Goal: Information Seeking & Learning: Learn about a topic

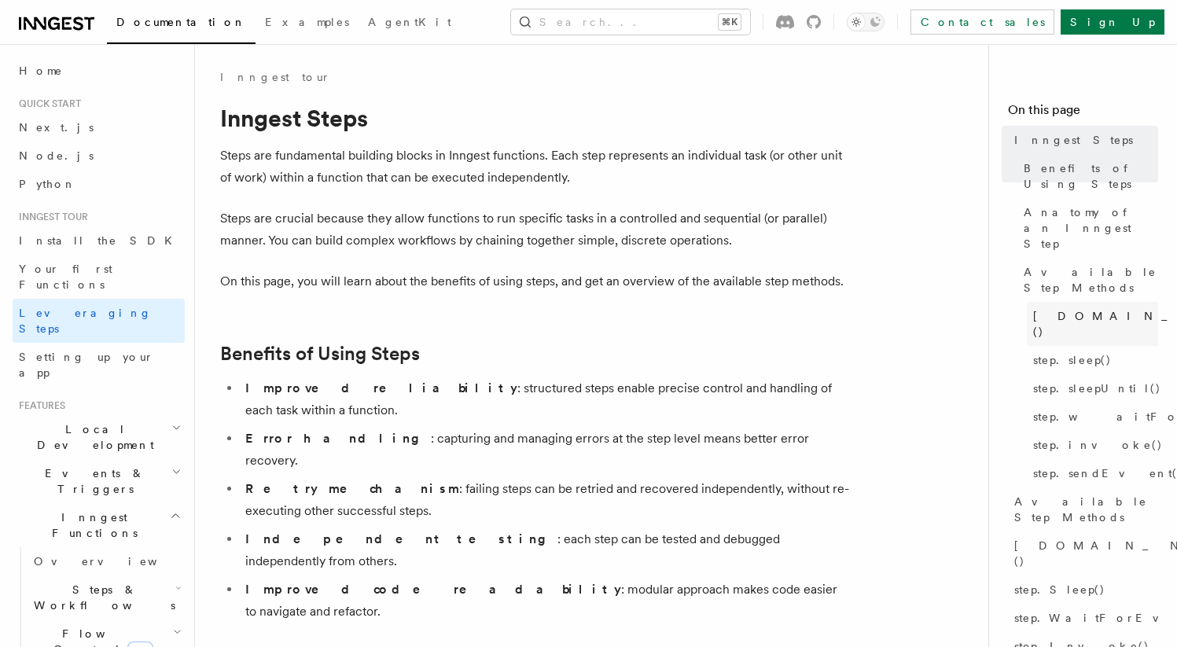
click at [1048, 308] on span "[DOMAIN_NAME]()" at bounding box center [1148, 323] width 230 height 31
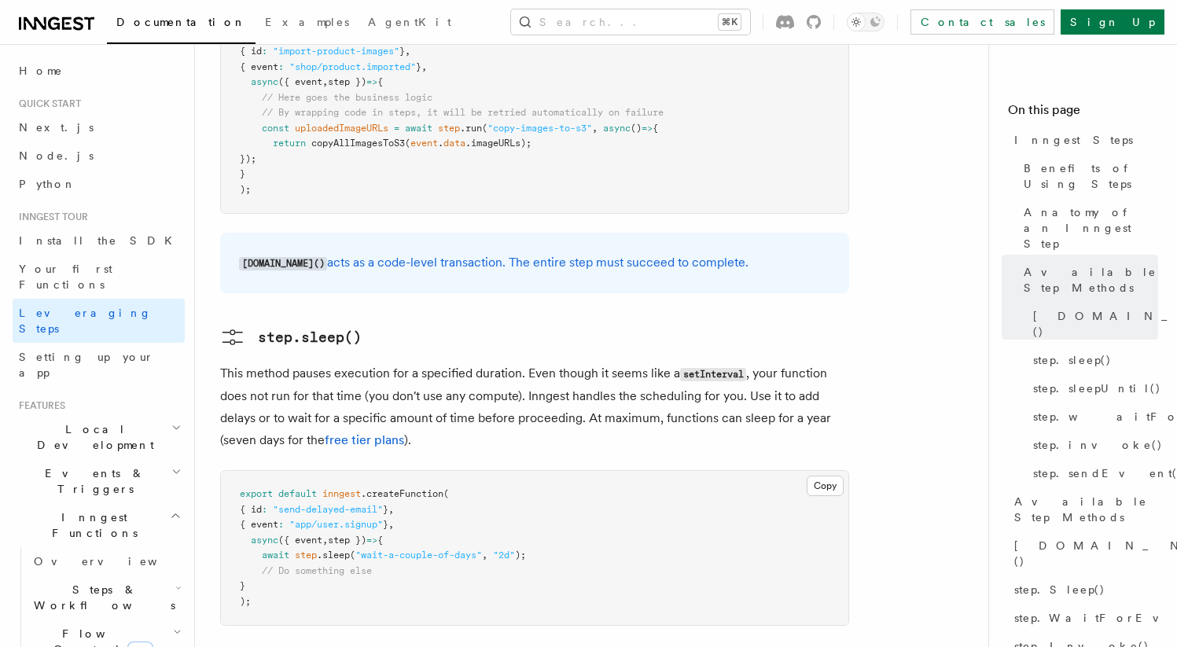
scroll to position [1588, 0]
click at [1035, 437] on span "step.invoke()" at bounding box center [1098, 445] width 130 height 16
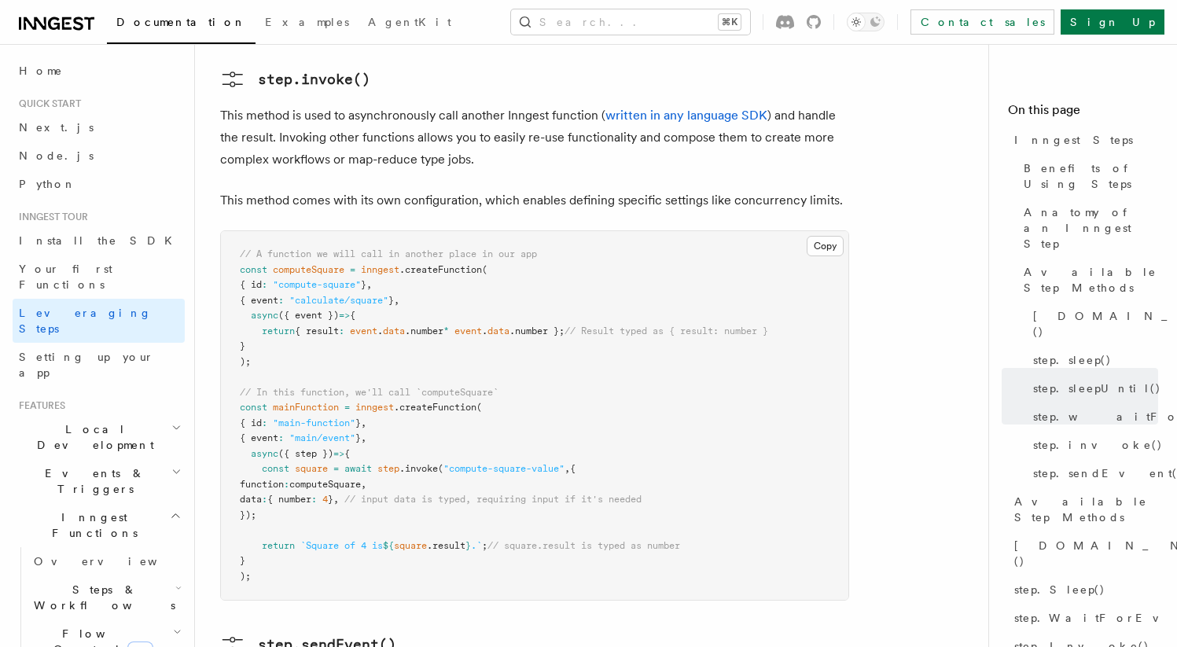
scroll to position [2815, 0]
click at [1036, 538] on span "[DOMAIN_NAME]()" at bounding box center [1129, 553] width 230 height 31
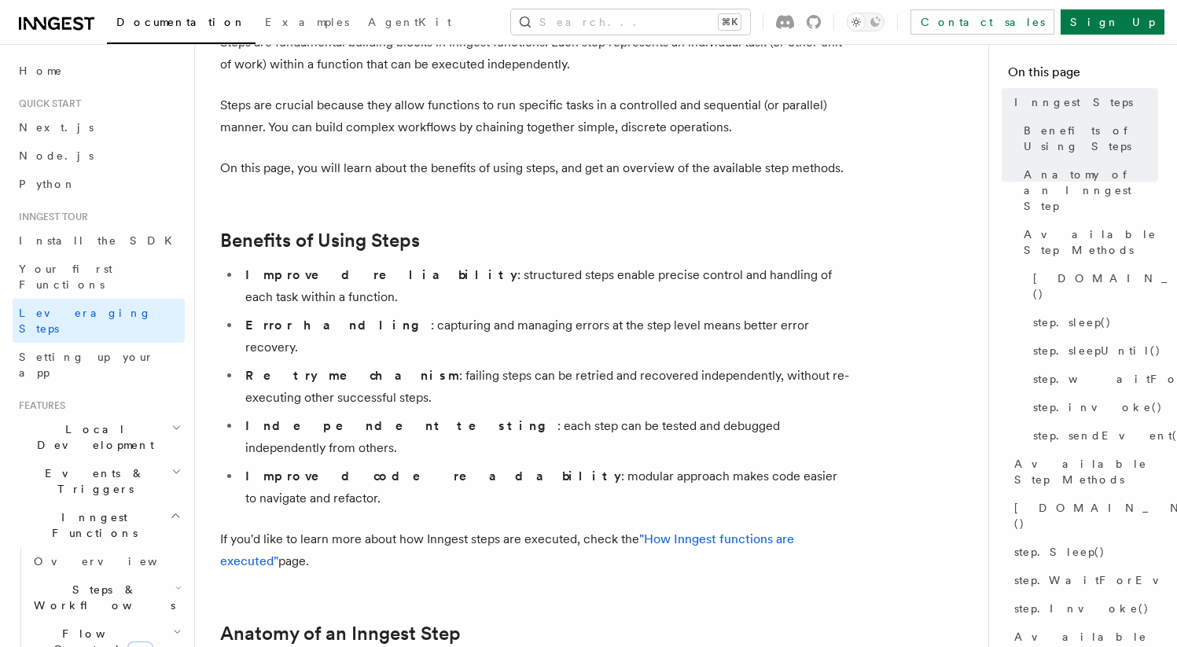
scroll to position [148, 0]
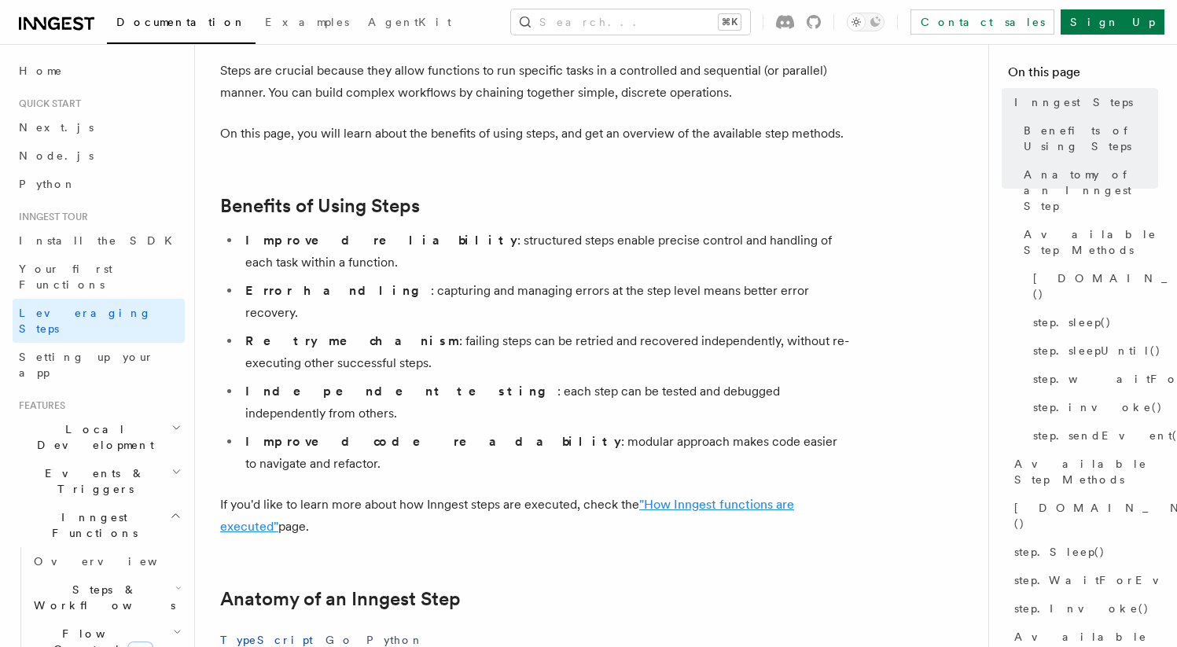
click at [684, 497] on link ""How Inngest functions are executed"" at bounding box center [507, 515] width 574 height 37
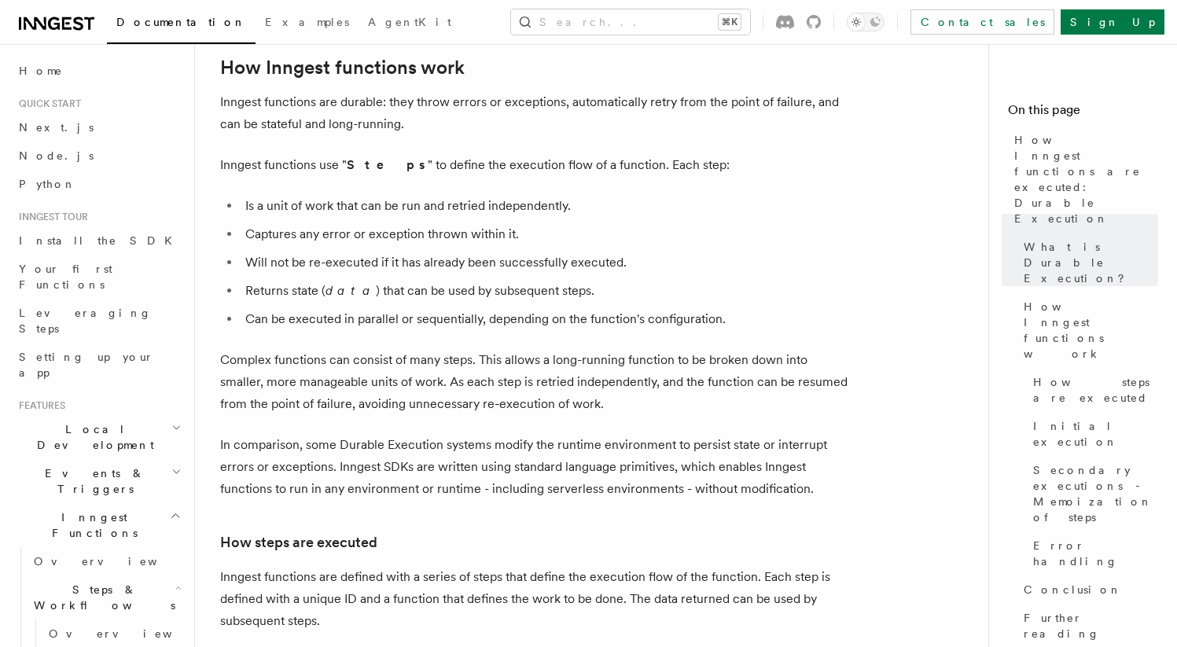
scroll to position [711, 0]
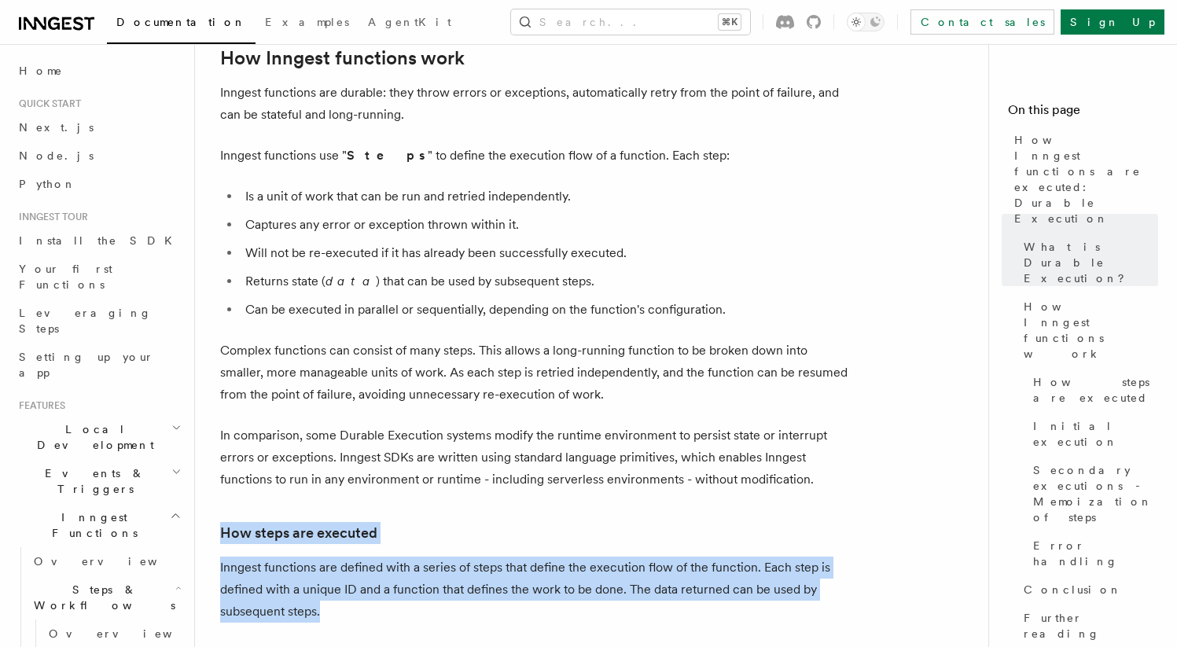
drag, startPoint x: 523, startPoint y: 568, endPoint x: 527, endPoint y: 460, distance: 108.6
drag, startPoint x: 527, startPoint y: 462, endPoint x: 516, endPoint y: 566, distance: 105.1
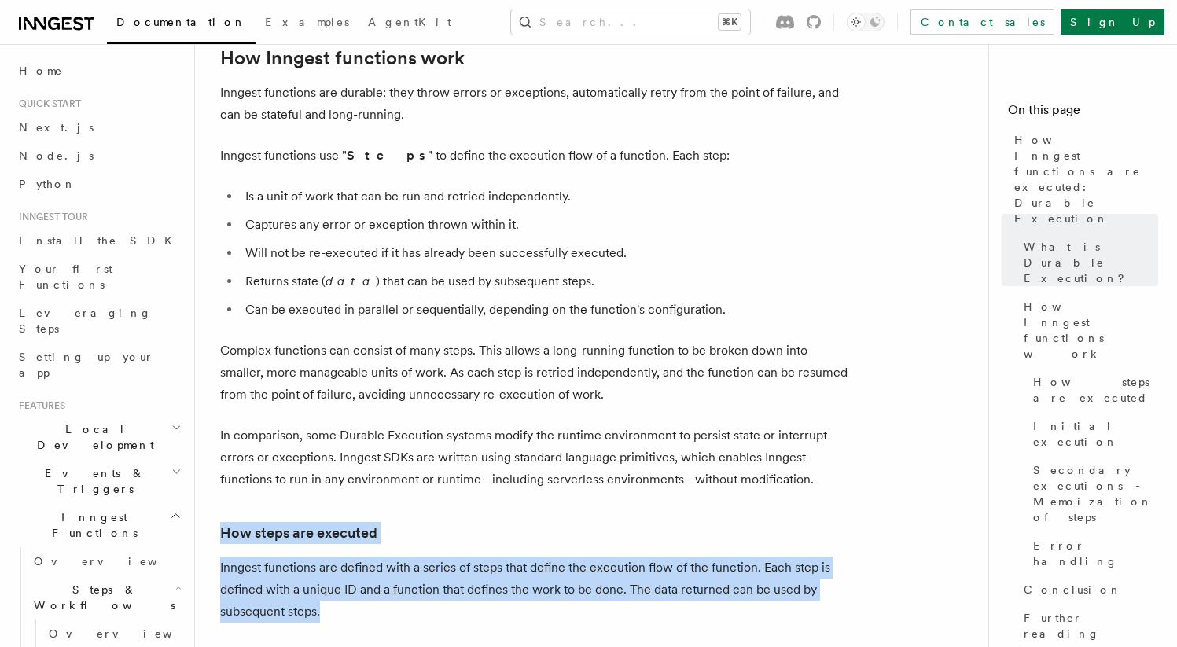
click at [517, 566] on p "Inngest functions are defined with a series of steps that define the execution …" at bounding box center [534, 590] width 629 height 66
drag, startPoint x: 517, startPoint y: 566, endPoint x: 517, endPoint y: 462, distance: 103.8
drag, startPoint x: 517, startPoint y: 462, endPoint x: 520, endPoint y: 570, distance: 107.8
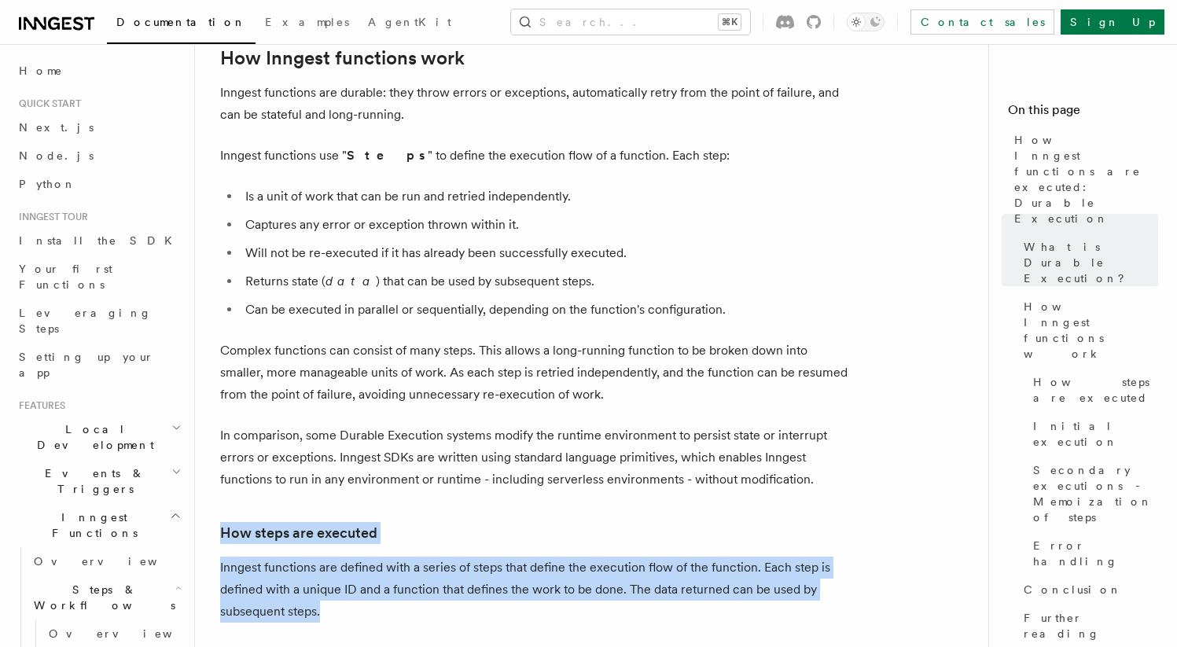
click at [520, 570] on p "Inngest functions are defined with a series of steps that define the execution …" at bounding box center [534, 590] width 629 height 66
drag, startPoint x: 520, startPoint y: 570, endPoint x: 524, endPoint y: 477, distance: 92.9
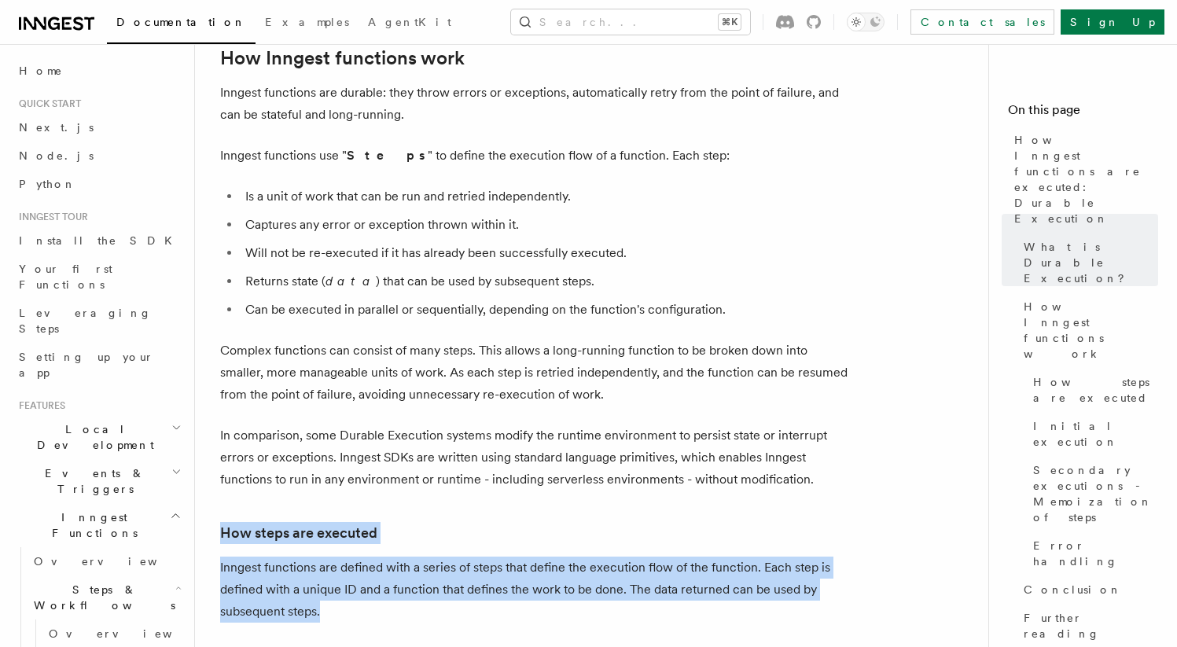
drag, startPoint x: 498, startPoint y: 468, endPoint x: 499, endPoint y: 573, distance: 105.4
click at [499, 573] on p "Inngest functions are defined with a series of steps that define the execution …" at bounding box center [534, 590] width 629 height 66
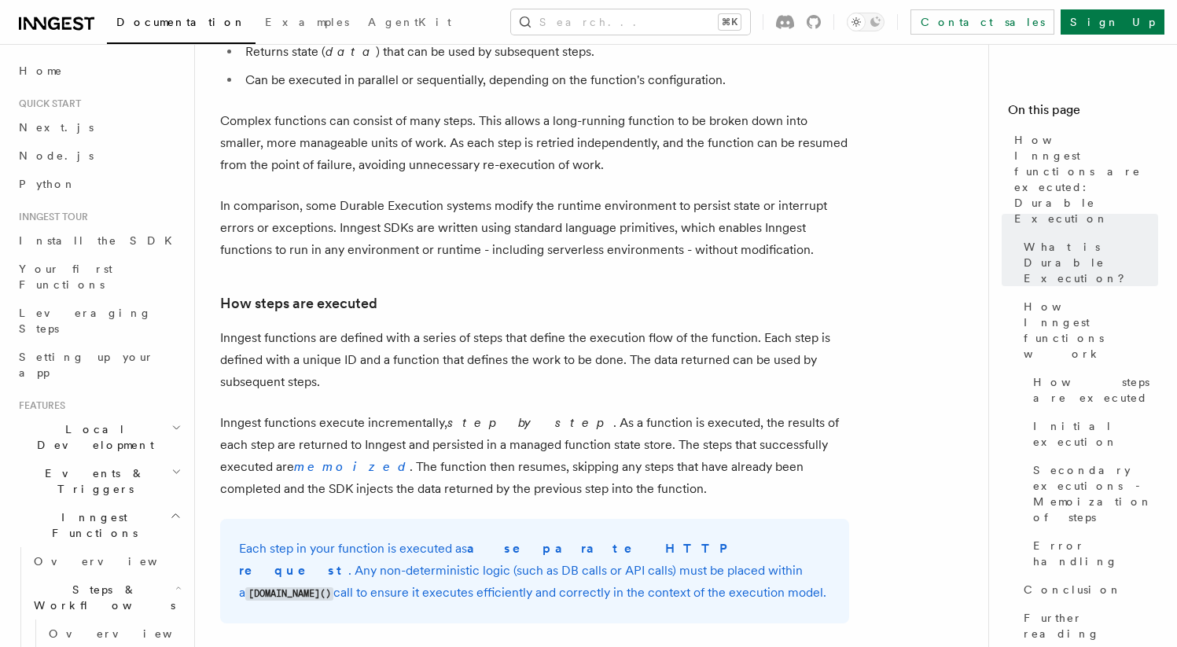
scroll to position [944, 0]
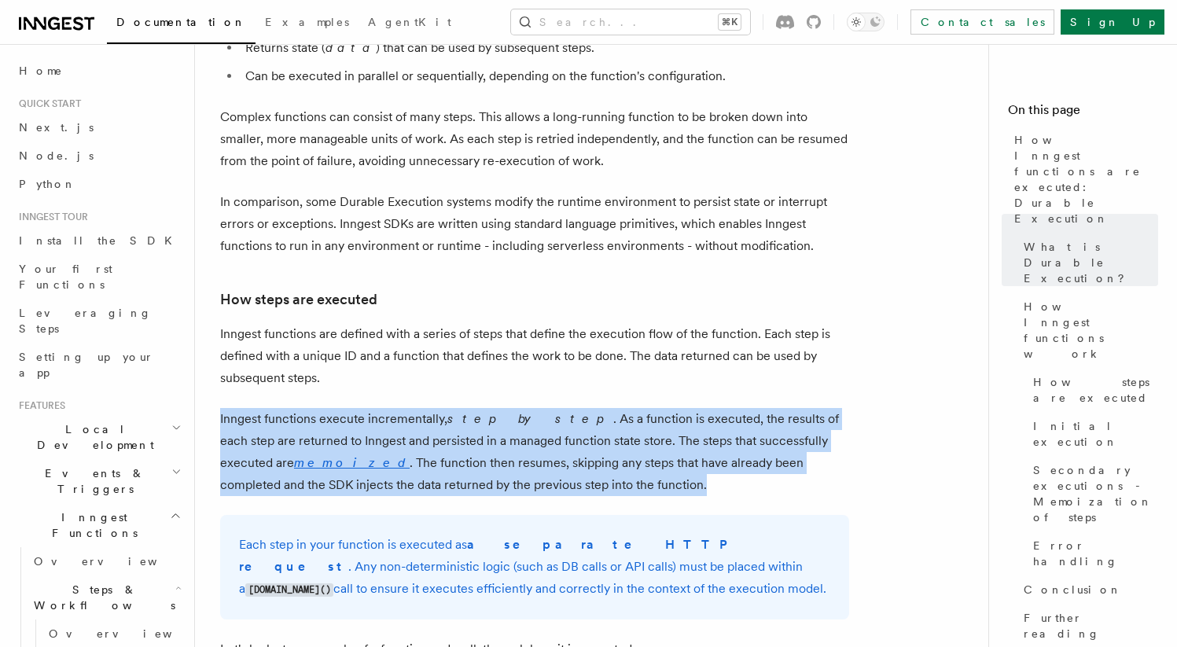
drag, startPoint x: 482, startPoint y: 350, endPoint x: 564, endPoint y: 444, distance: 124.8
click at [564, 444] on p "Inngest functions execute incrementally, step by step . As a function is execut…" at bounding box center [534, 452] width 629 height 88
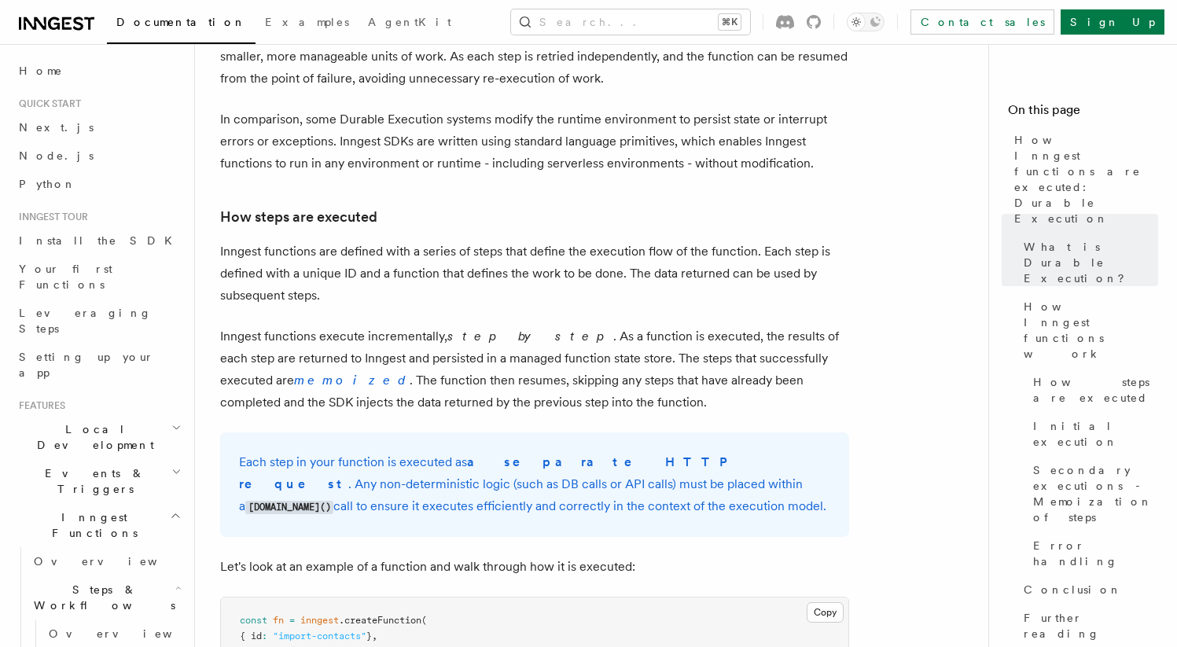
scroll to position [1050, 0]
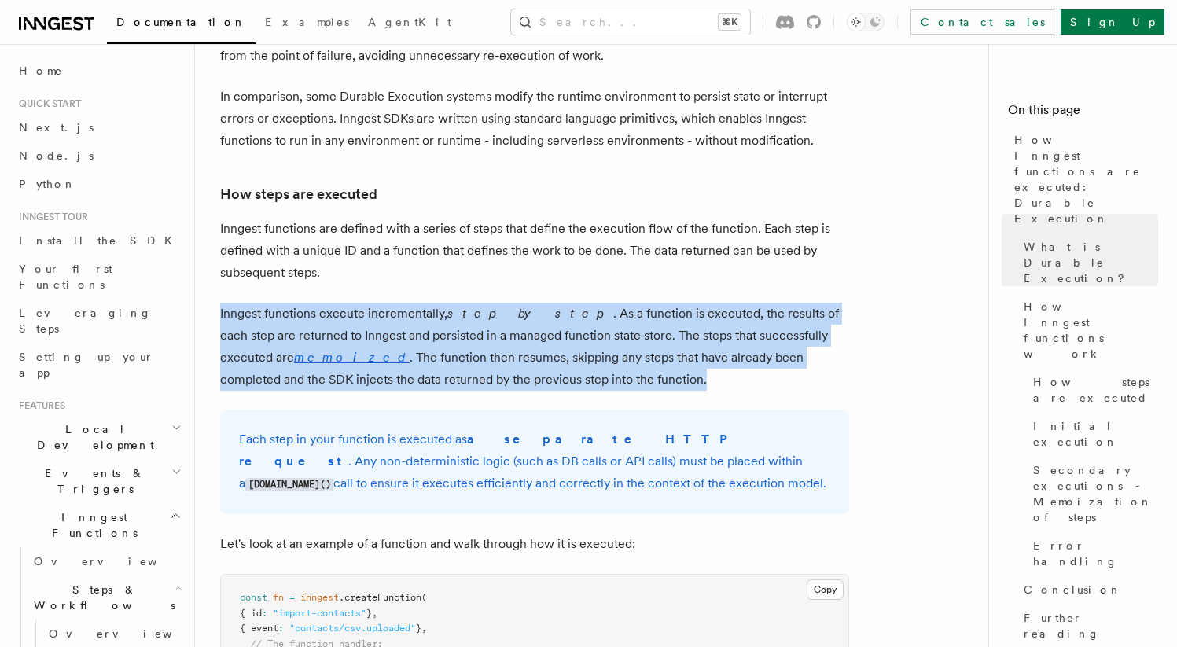
drag, startPoint x: 576, startPoint y: 339, endPoint x: 592, endPoint y: 245, distance: 95.6
drag, startPoint x: 592, startPoint y: 245, endPoint x: 592, endPoint y: 337, distance: 92.0
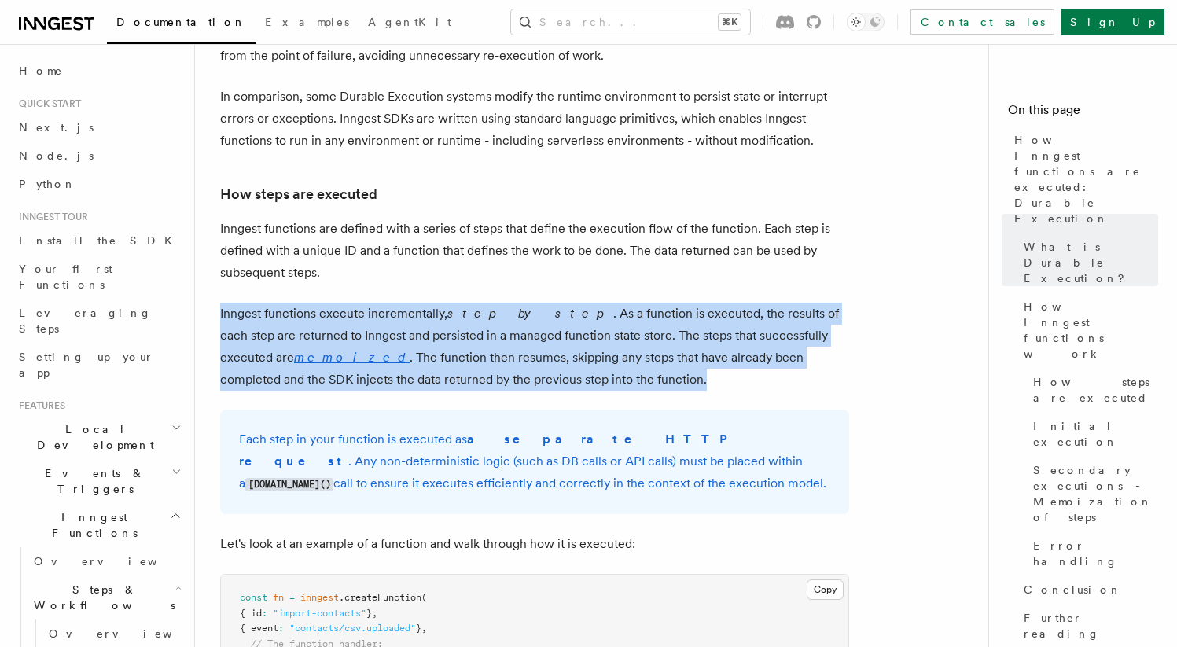
click at [592, 337] on p "Inngest functions execute incrementally, step by step . As a function is execut…" at bounding box center [534, 347] width 629 height 88
drag, startPoint x: 592, startPoint y: 337, endPoint x: 604, endPoint y: 246, distance: 91.2
drag, startPoint x: 604, startPoint y: 246, endPoint x: 604, endPoint y: 331, distance: 84.9
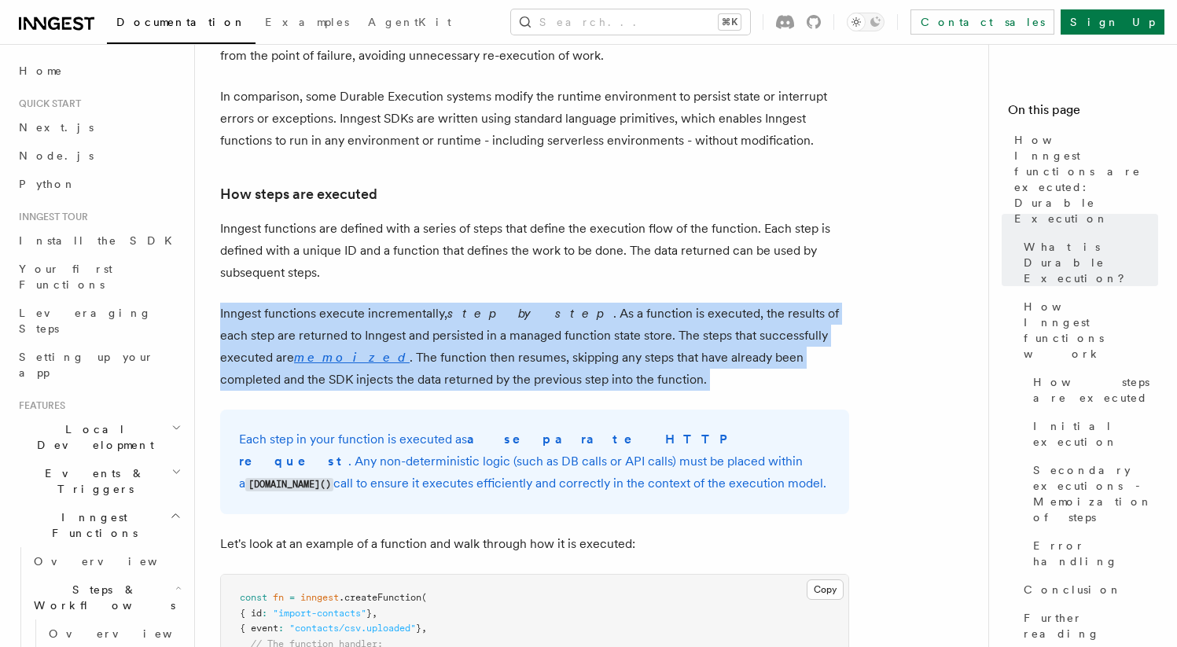
click at [604, 331] on p "Inngest functions execute incrementally, step by step . As a function is execut…" at bounding box center [534, 347] width 629 height 88
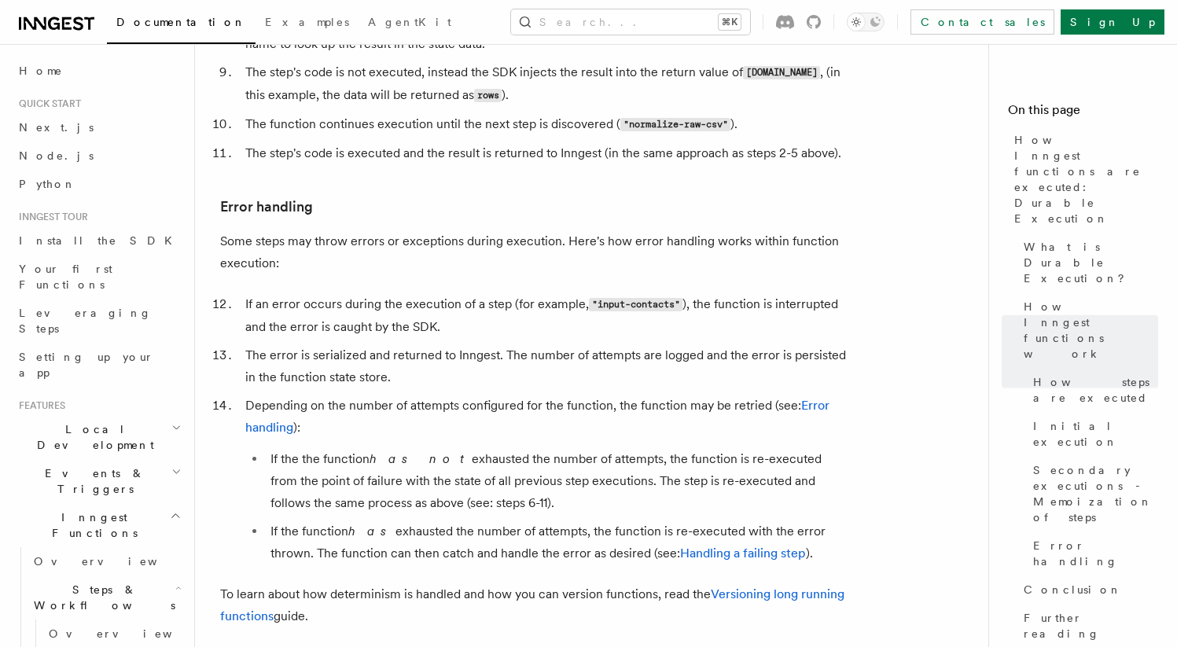
scroll to position [2627, 0]
